Goal: Find specific page/section: Find specific page/section

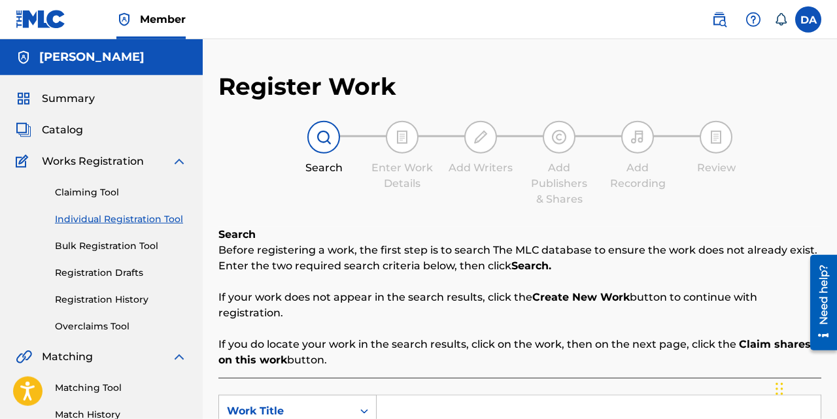
click at [70, 97] on span "Summary" at bounding box center [68, 99] width 53 height 16
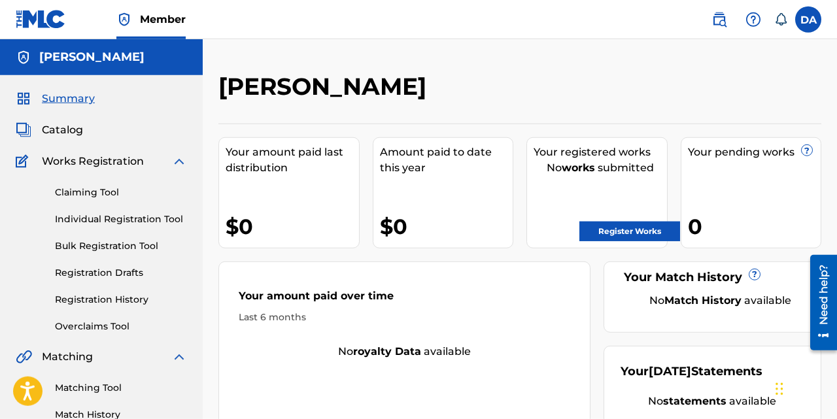
click at [77, 128] on span "Catalog" at bounding box center [62, 130] width 41 height 16
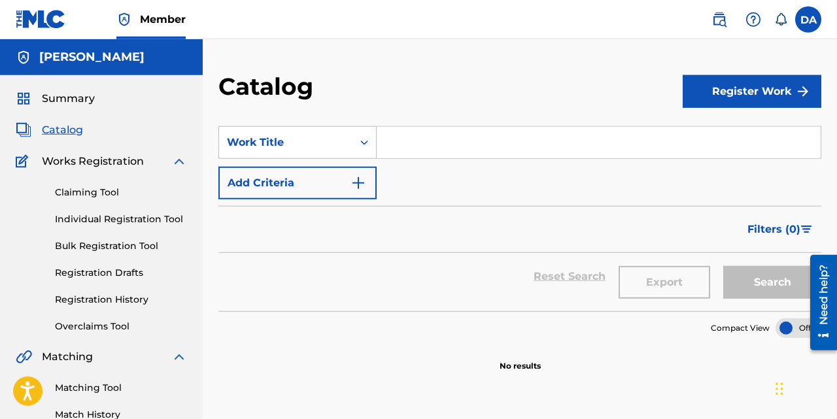
click at [392, 143] on input "Search Form" at bounding box center [599, 142] width 444 height 31
click at [292, 152] on div "Work Title" at bounding box center [285, 142] width 133 height 25
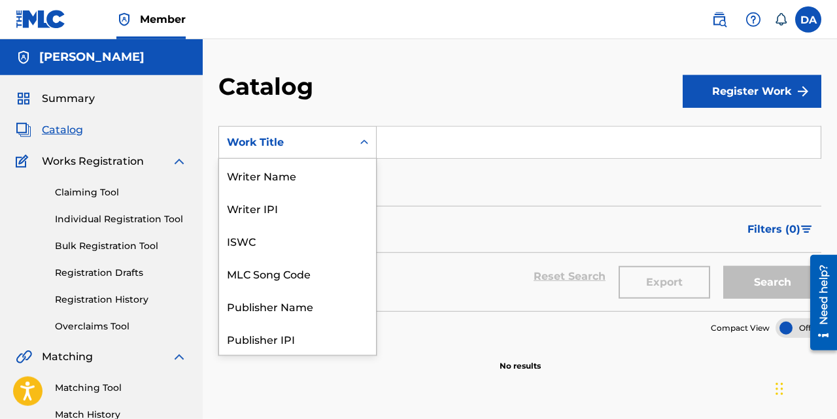
scroll to position [196, 0]
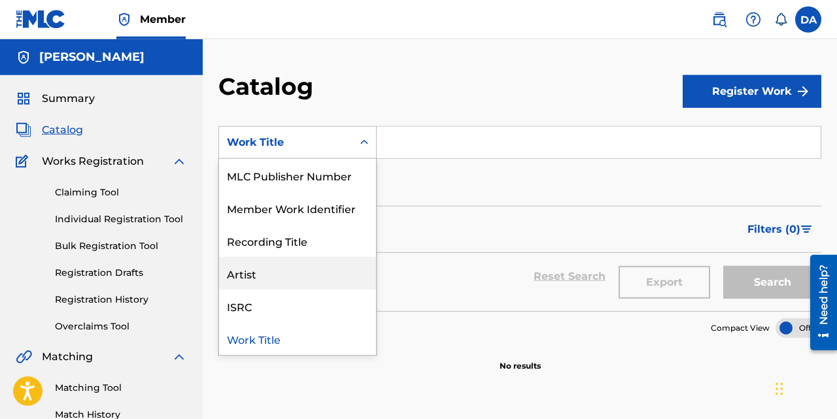
click at [274, 272] on div "Artist" at bounding box center [297, 273] width 157 height 33
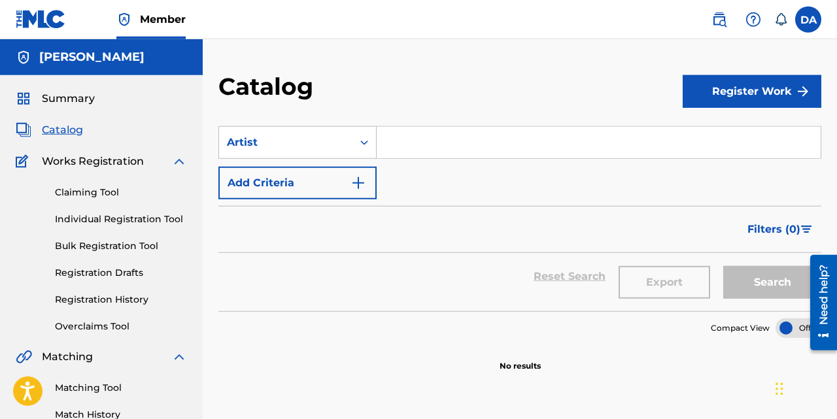
click at [426, 151] on input "Search Form" at bounding box center [599, 142] width 444 height 31
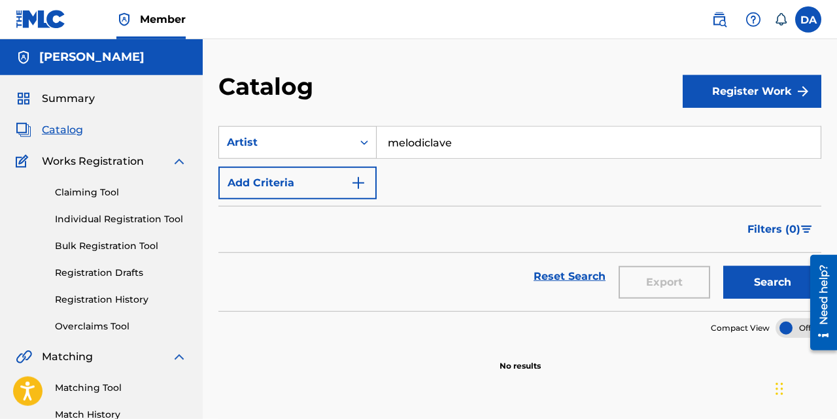
type input "melodiclave"
click at [723, 266] on button "Search" at bounding box center [772, 282] width 98 height 33
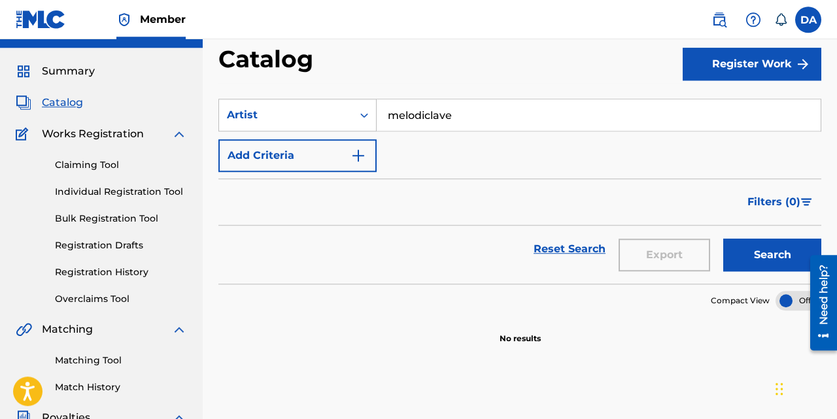
scroll to position [32, 0]
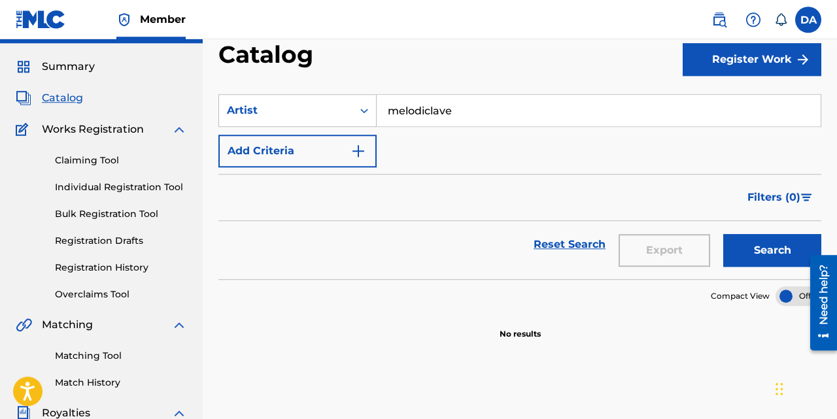
click at [103, 162] on link "Claiming Tool" at bounding box center [121, 161] width 132 height 14
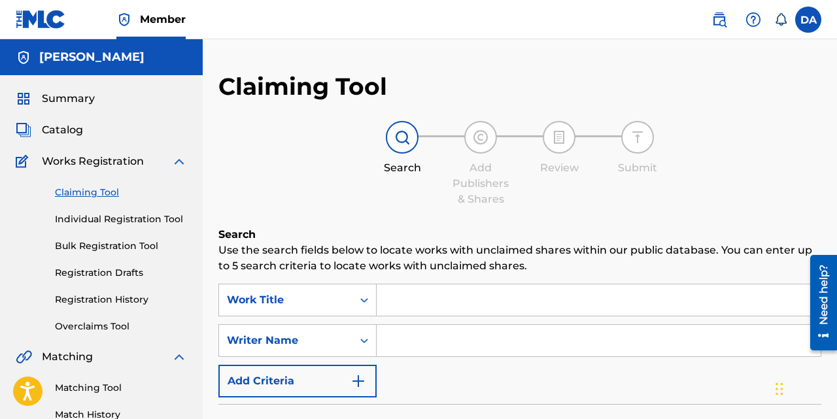
scroll to position [35, 0]
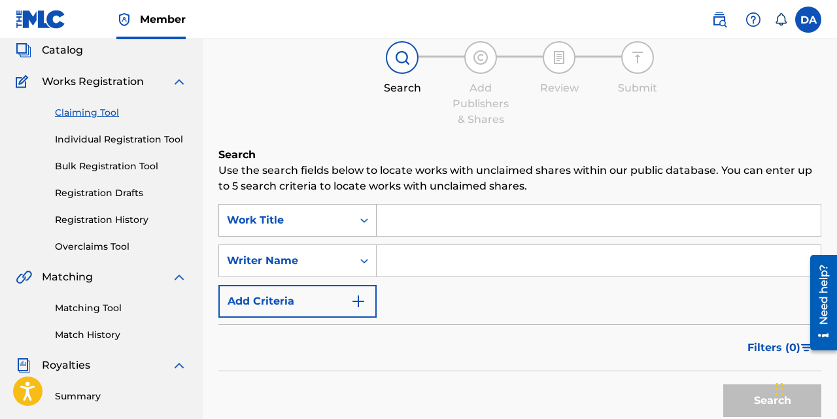
click at [279, 237] on div "Work Title" at bounding box center [297, 220] width 158 height 33
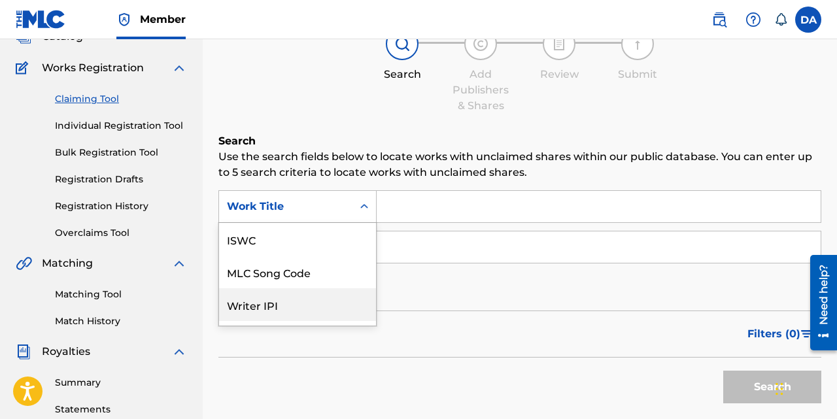
scroll to position [33, 0]
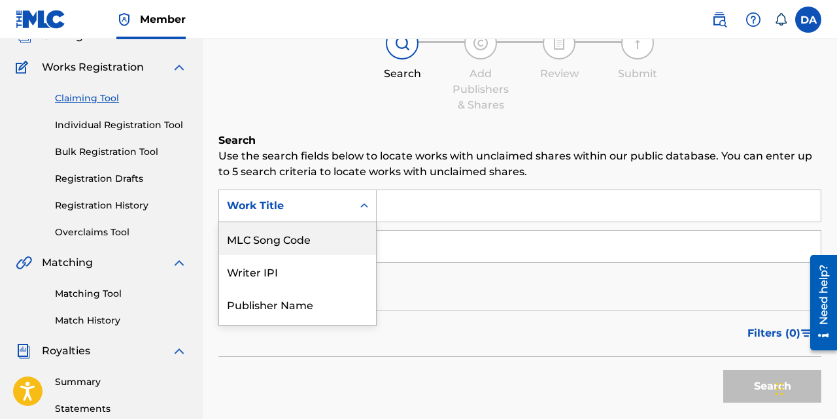
click at [294, 141] on h6 "Search" at bounding box center [519, 141] width 603 height 16
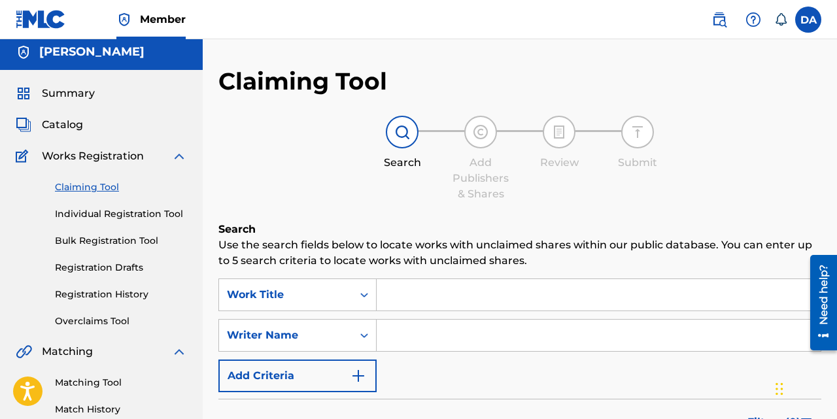
scroll to position [0, 0]
